Goal: Find specific page/section: Find specific page/section

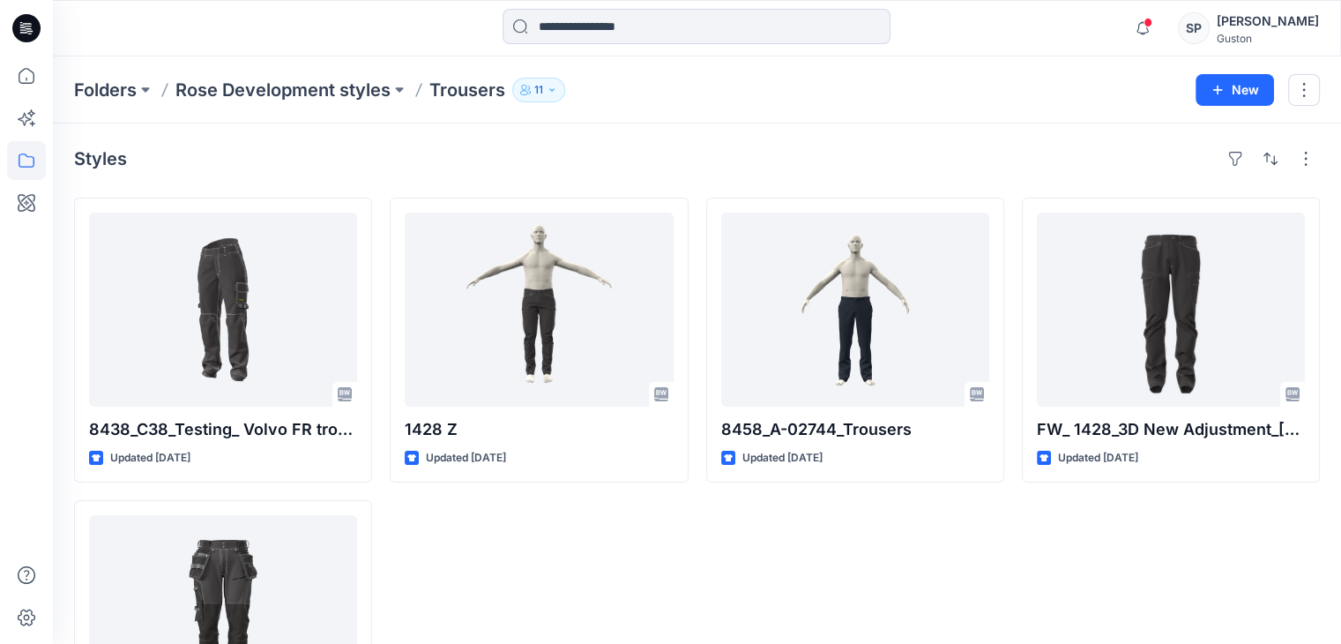
click at [245, 164] on div "Styles" at bounding box center [697, 159] width 1246 height 28
click at [41, 173] on icon at bounding box center [26, 160] width 39 height 39
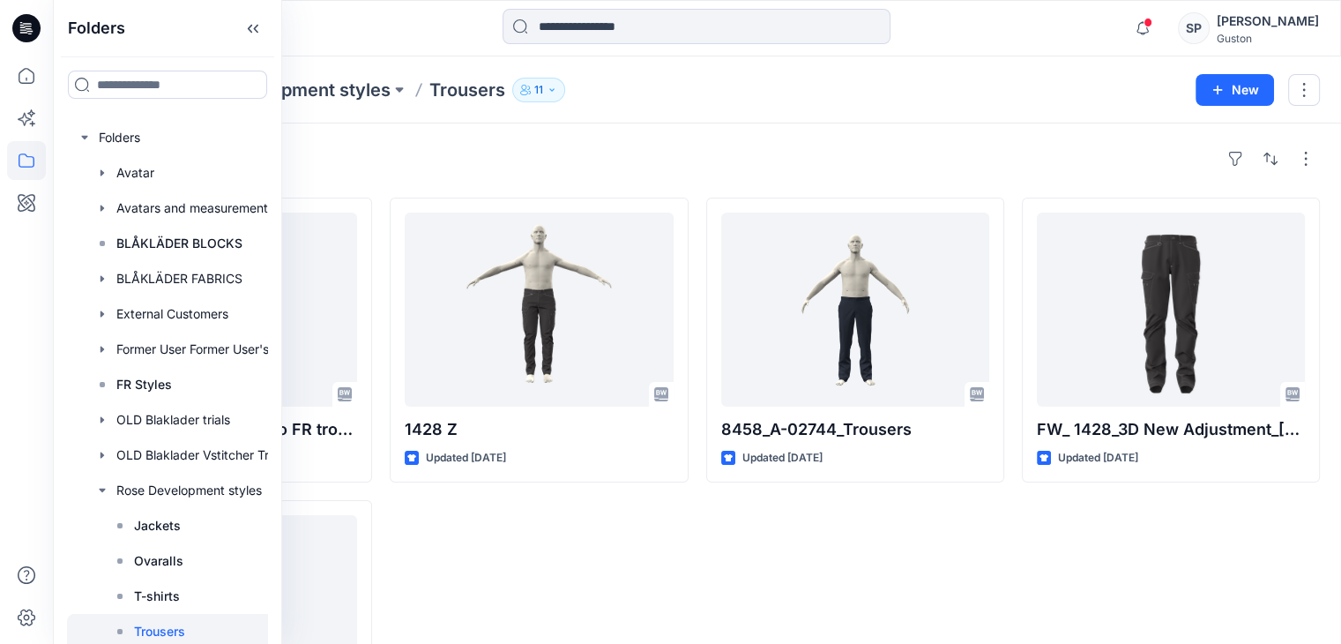
click at [360, 145] on div "Styles" at bounding box center [697, 159] width 1246 height 28
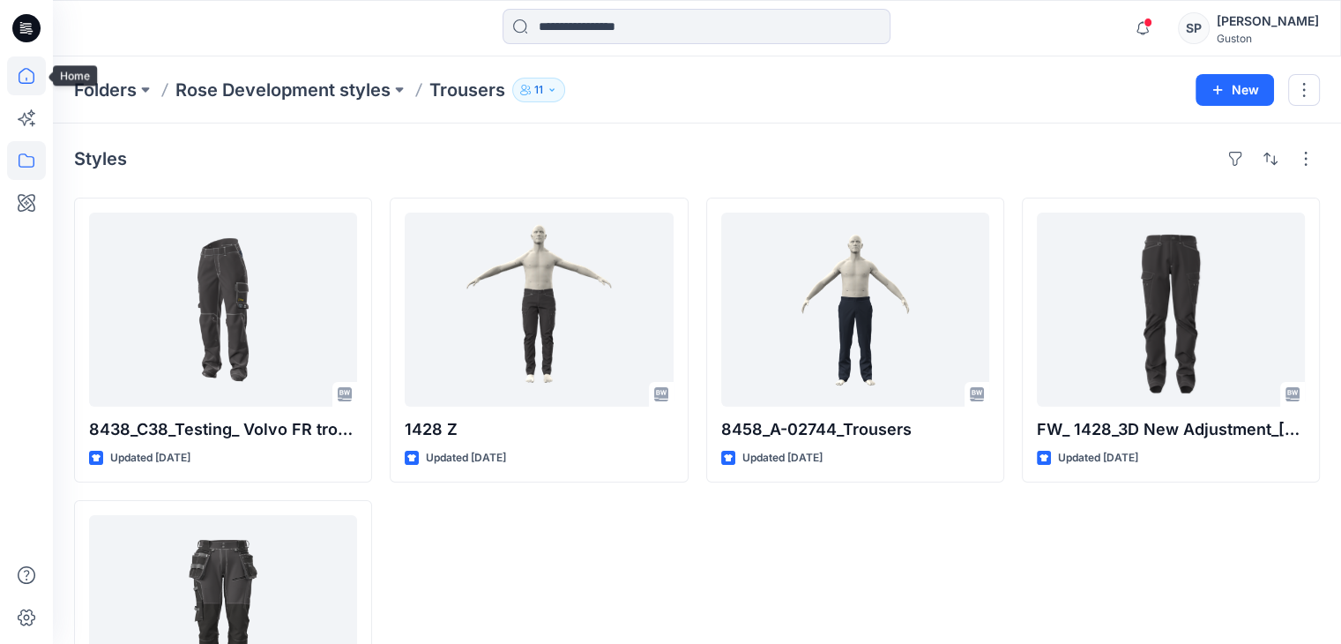
click at [7, 73] on icon at bounding box center [26, 75] width 39 height 39
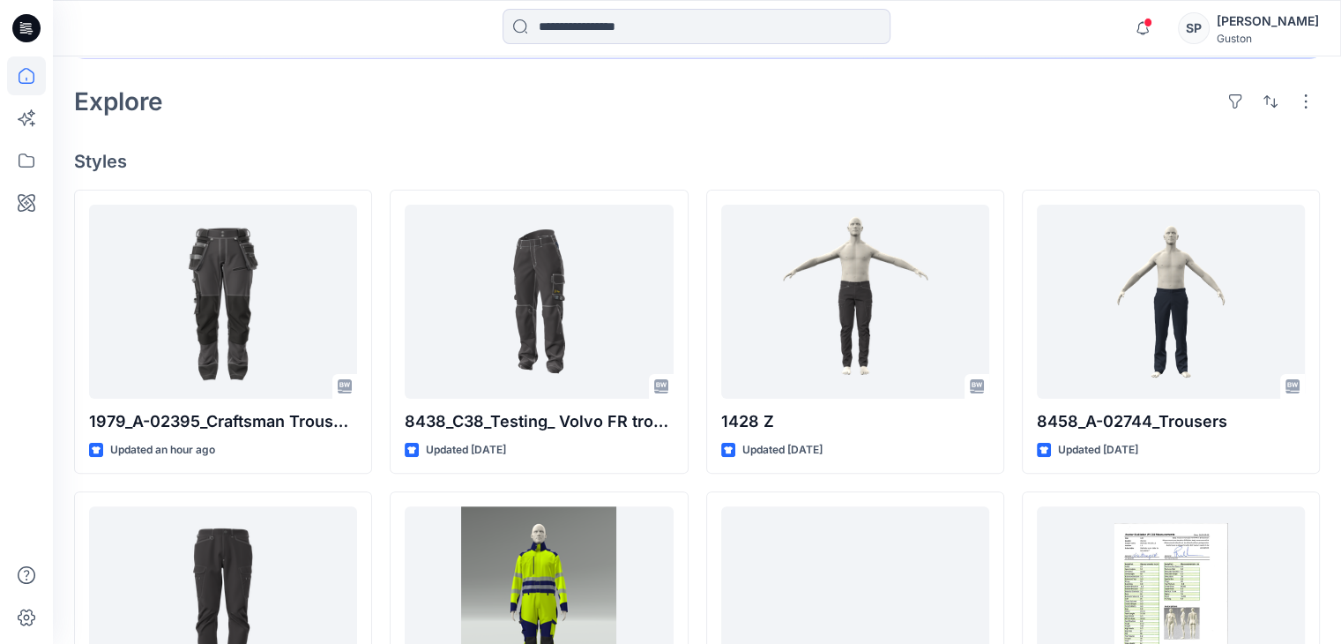
scroll to position [383, 0]
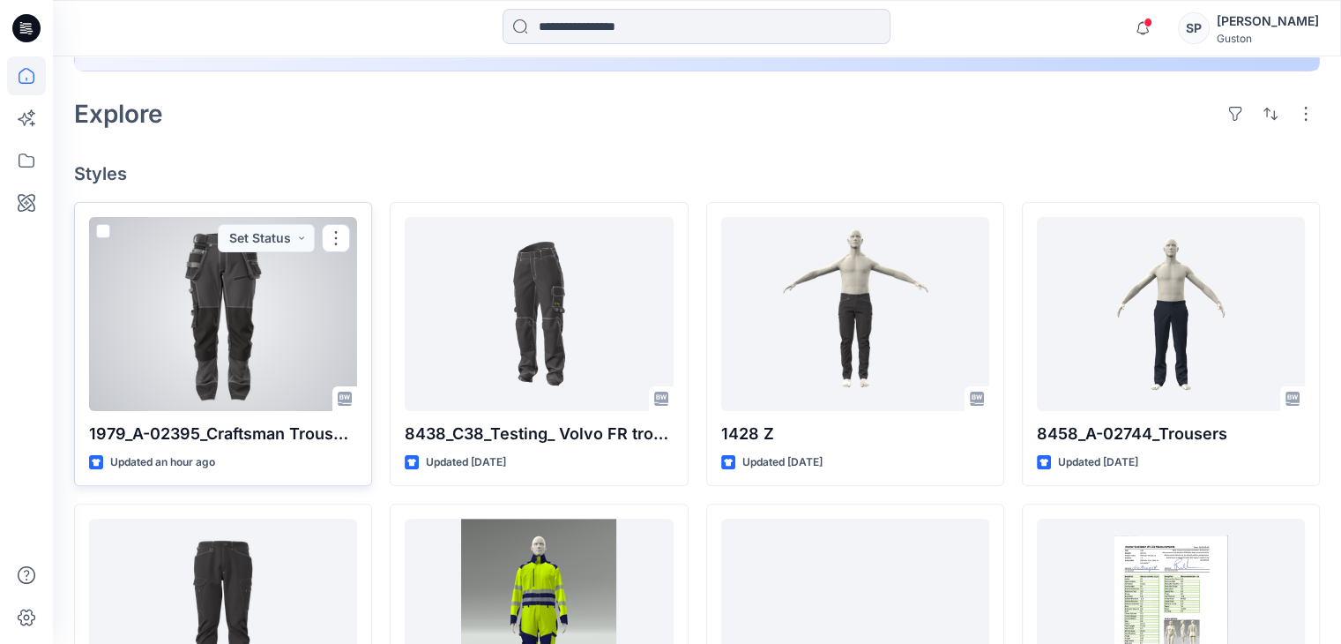
click at [190, 341] on div at bounding box center [223, 314] width 268 height 194
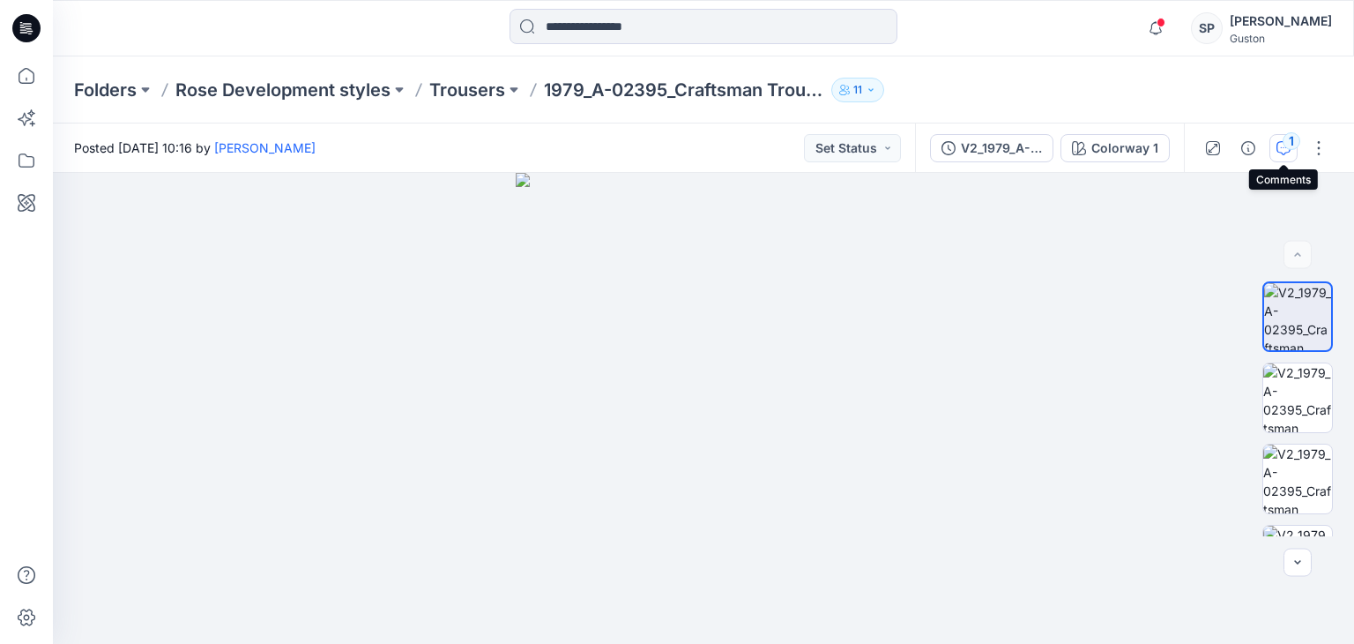
click at [1281, 144] on icon "button" at bounding box center [1284, 148] width 14 height 14
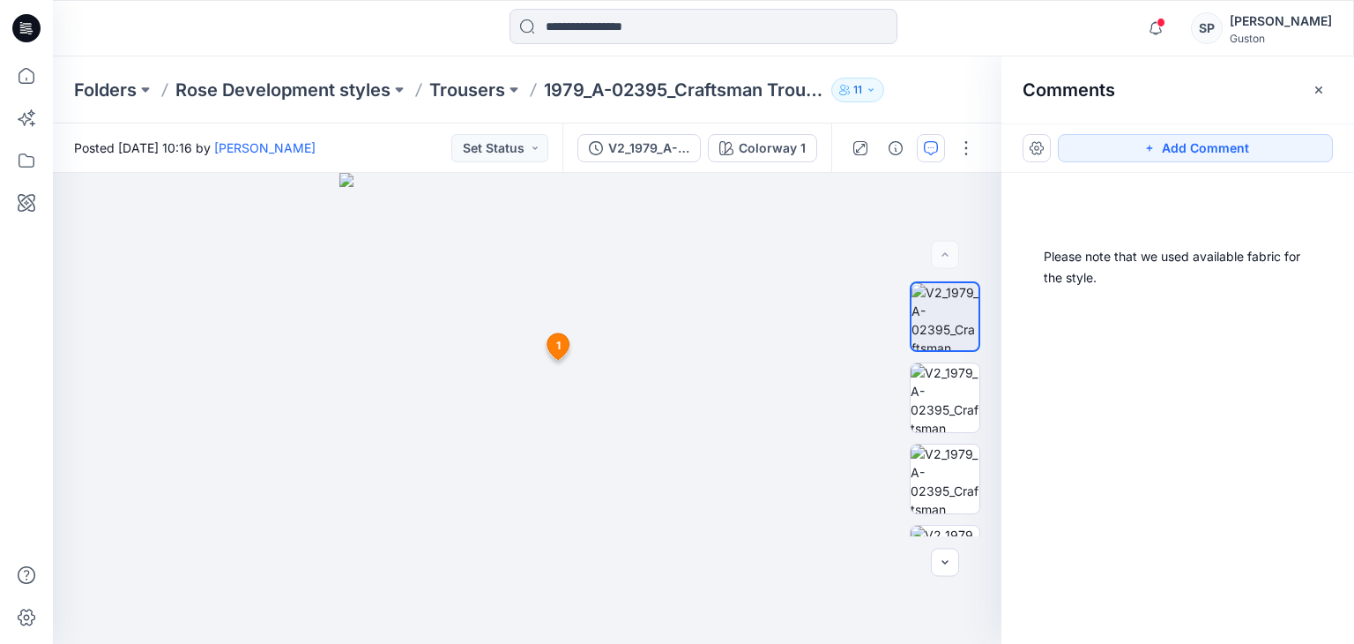
click at [1281, 144] on button "Add Comment" at bounding box center [1195, 148] width 275 height 28
click at [1321, 87] on icon "button" at bounding box center [1319, 89] width 7 height 7
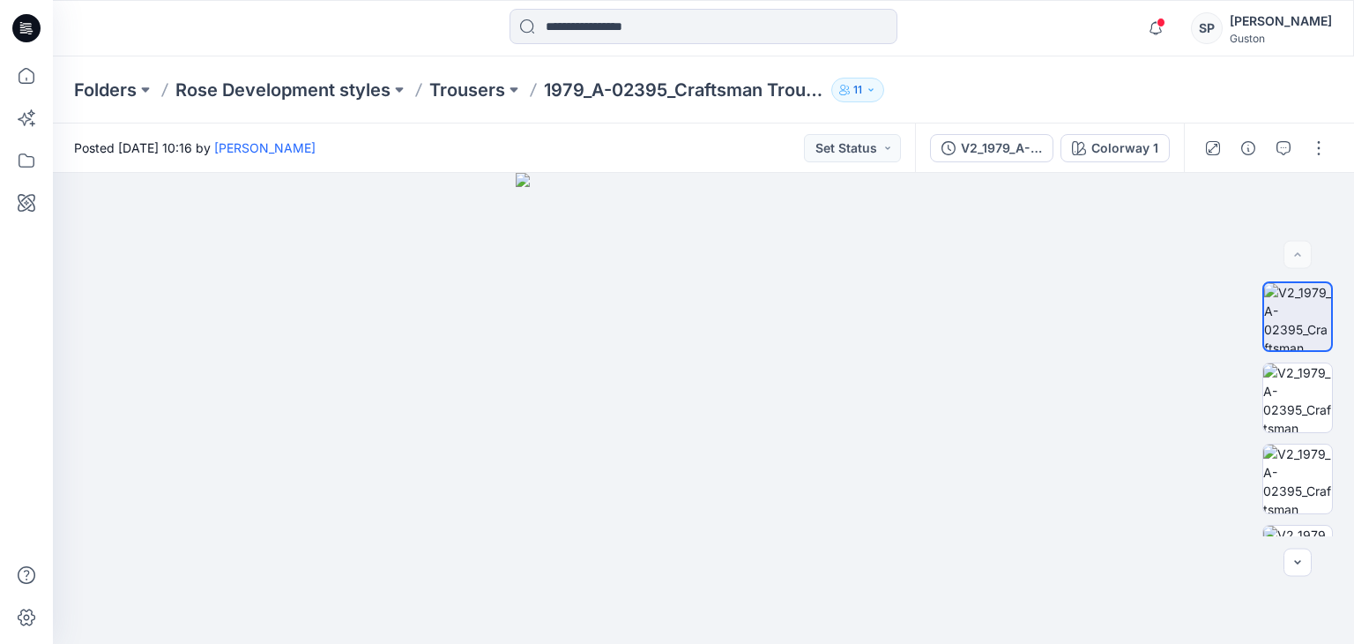
click at [1321, 87] on div "Folders Rose Development styles Trousers 1979_A-02395_Craftsman Trousers Strike…" at bounding box center [704, 89] width 1302 height 67
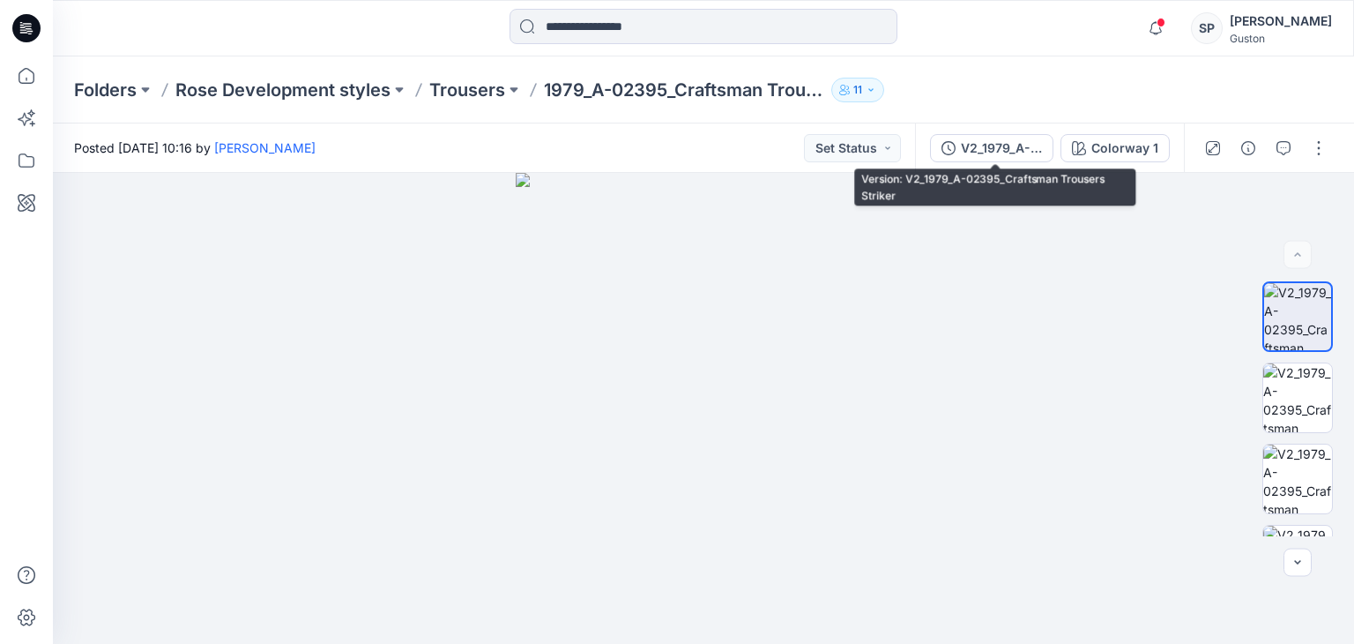
click at [1000, 164] on div "V2_1979_A-02395_Craftsman Trousers Striker Colorway 1" at bounding box center [1049, 147] width 269 height 49
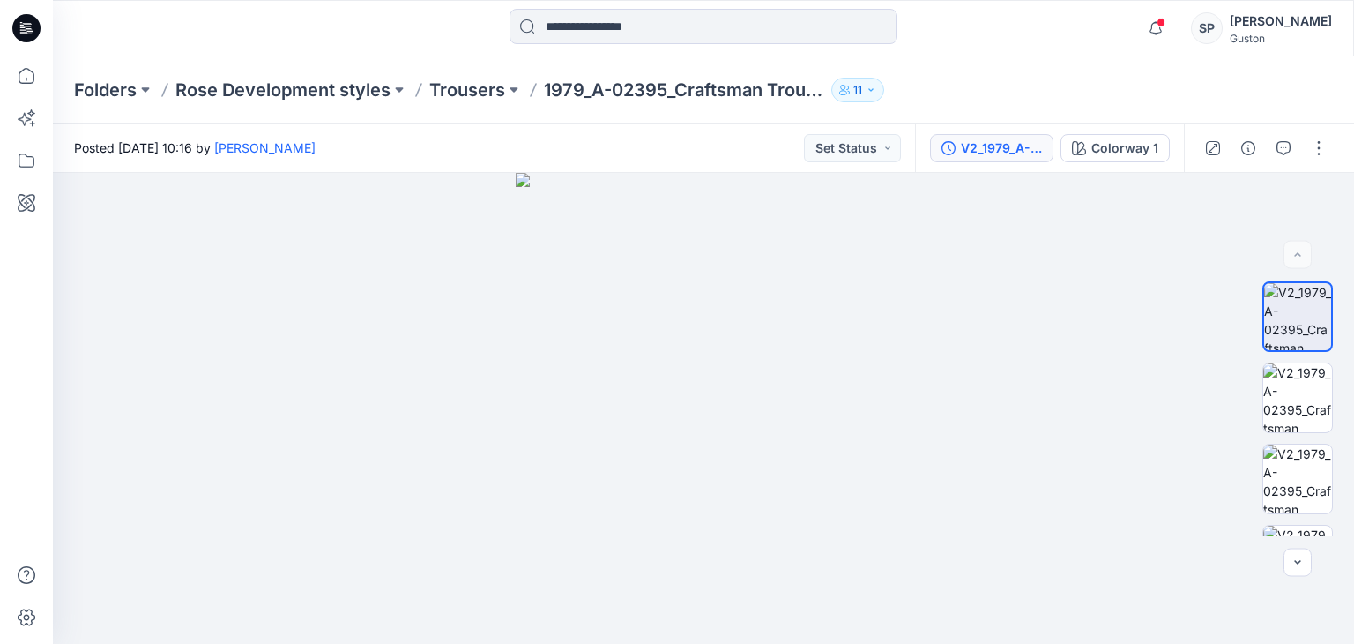
click at [1002, 152] on div "V2_1979_A-02395_Craftsman Trousers Striker" at bounding box center [1001, 147] width 81 height 19
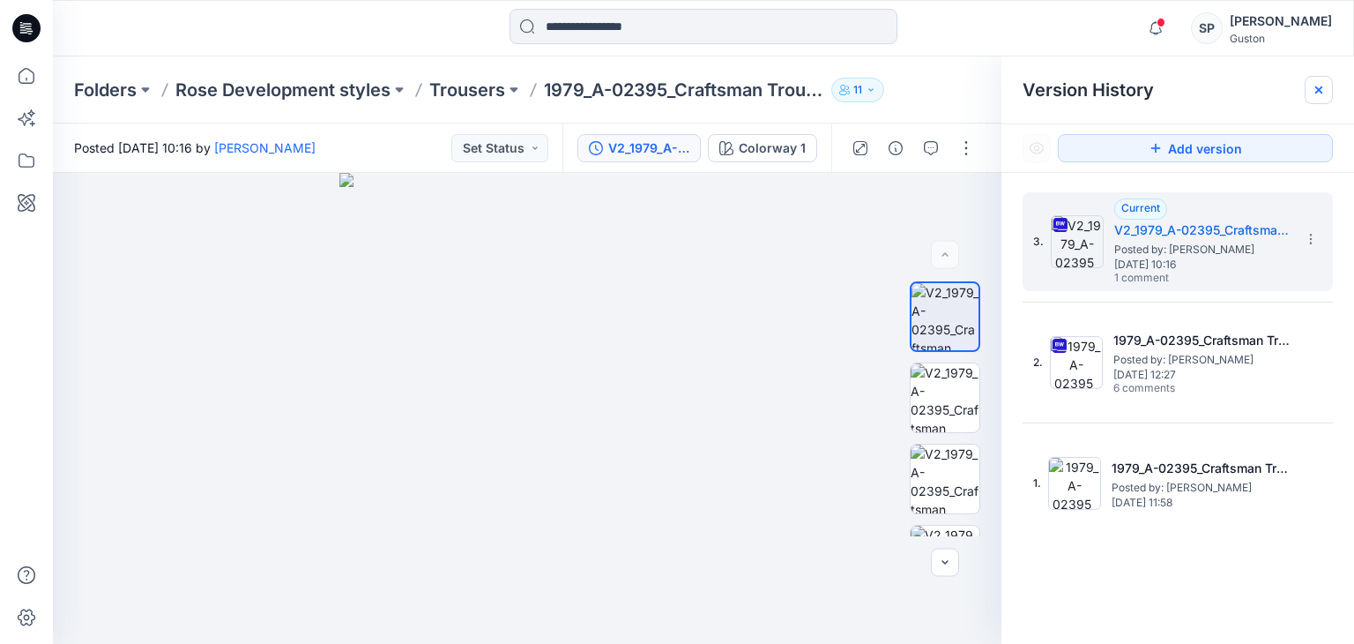
click at [1324, 93] on icon at bounding box center [1319, 90] width 14 height 14
